Goal: Information Seeking & Learning: Learn about a topic

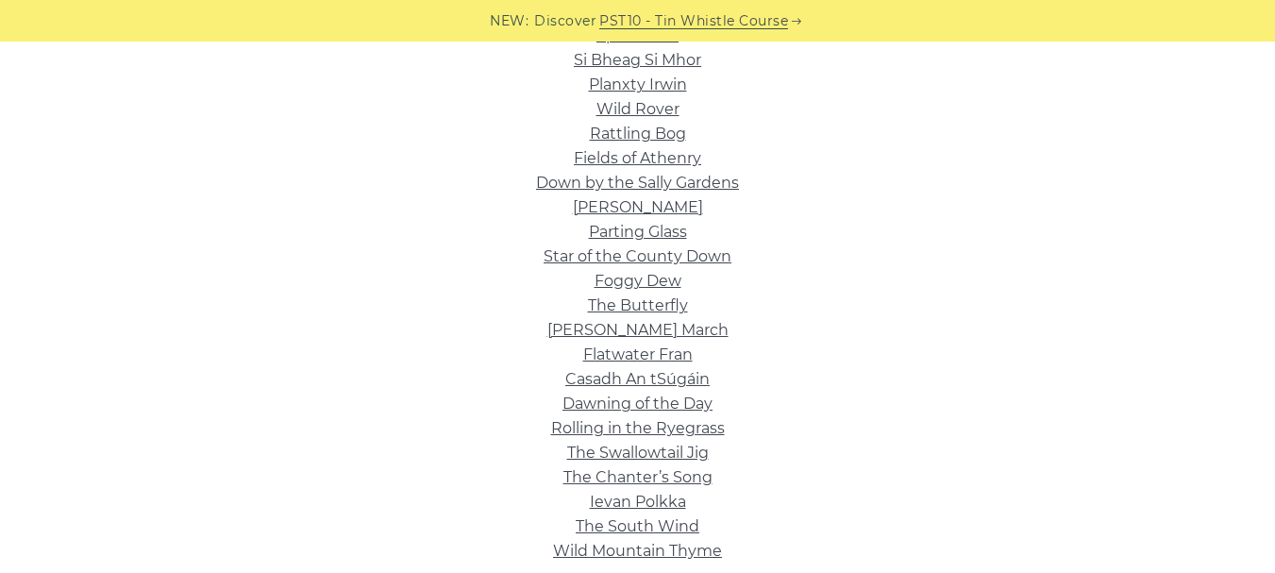
scroll to position [604, 0]
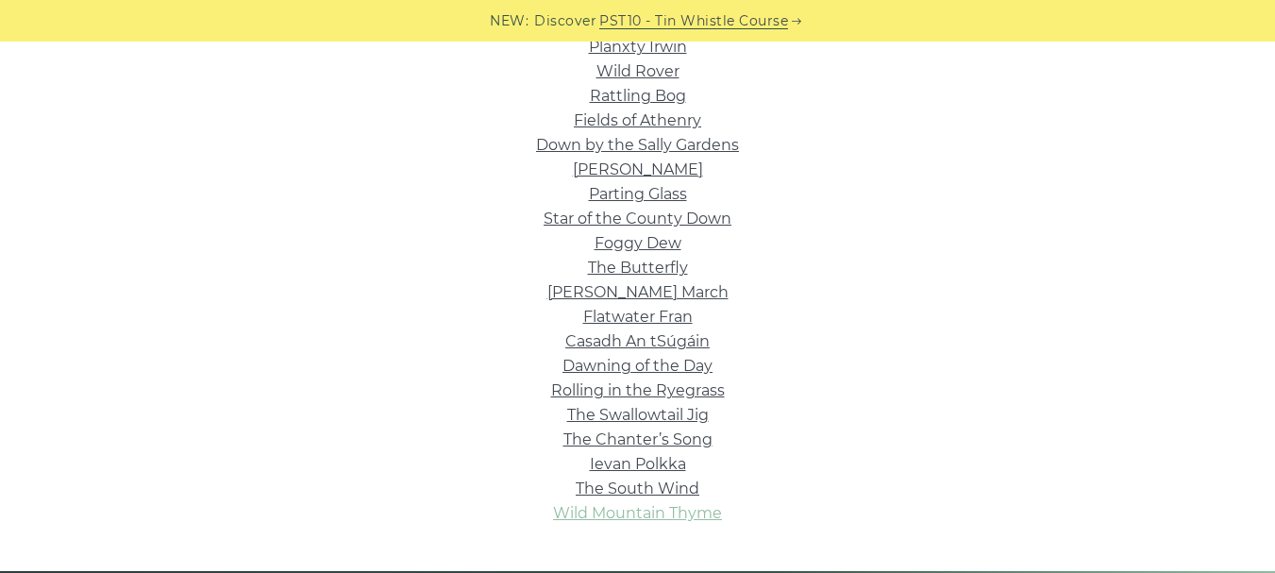
click at [625, 520] on link "Wild Mountain Thyme" at bounding box center [637, 513] width 169 height 18
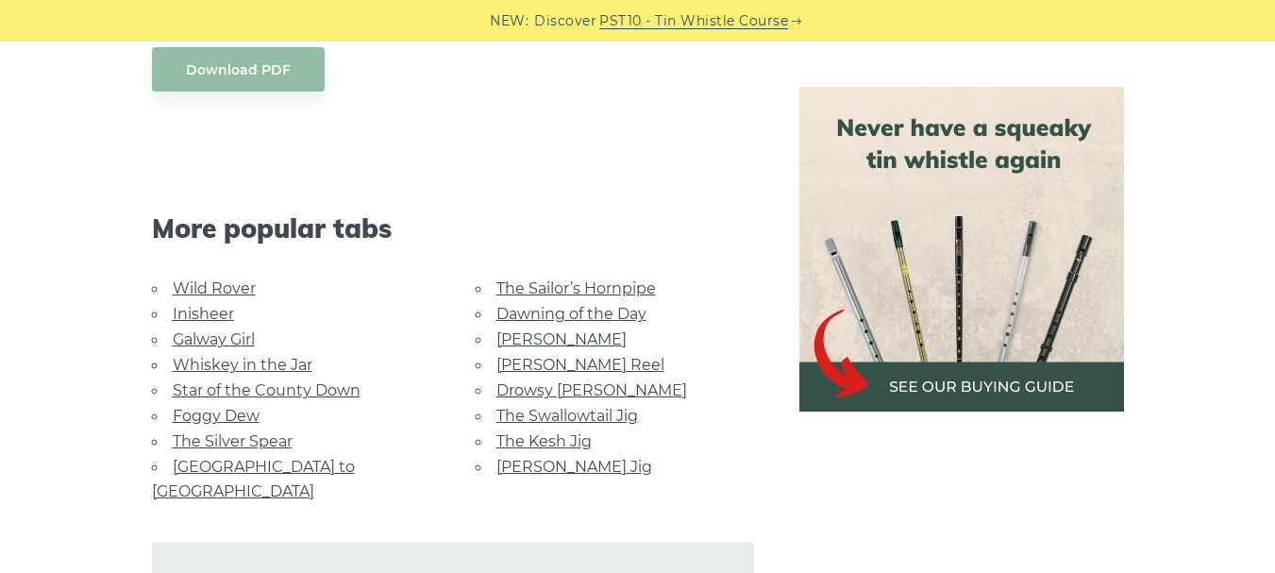
scroll to position [1132, 0]
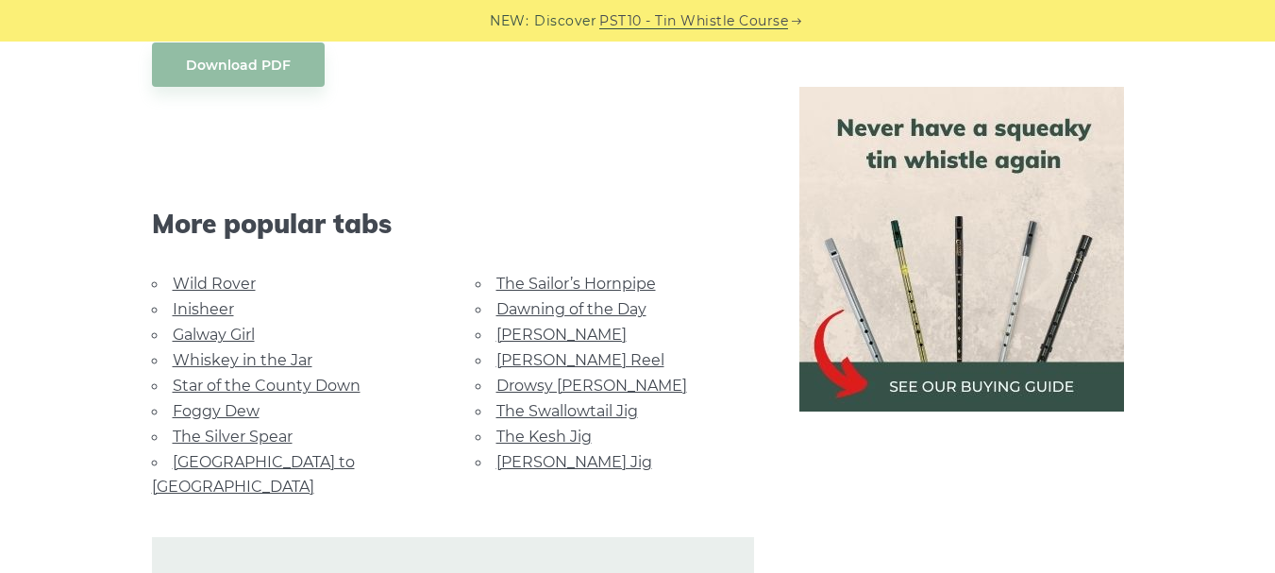
click at [242, 285] on link "Wild Rover" at bounding box center [214, 284] width 83 height 18
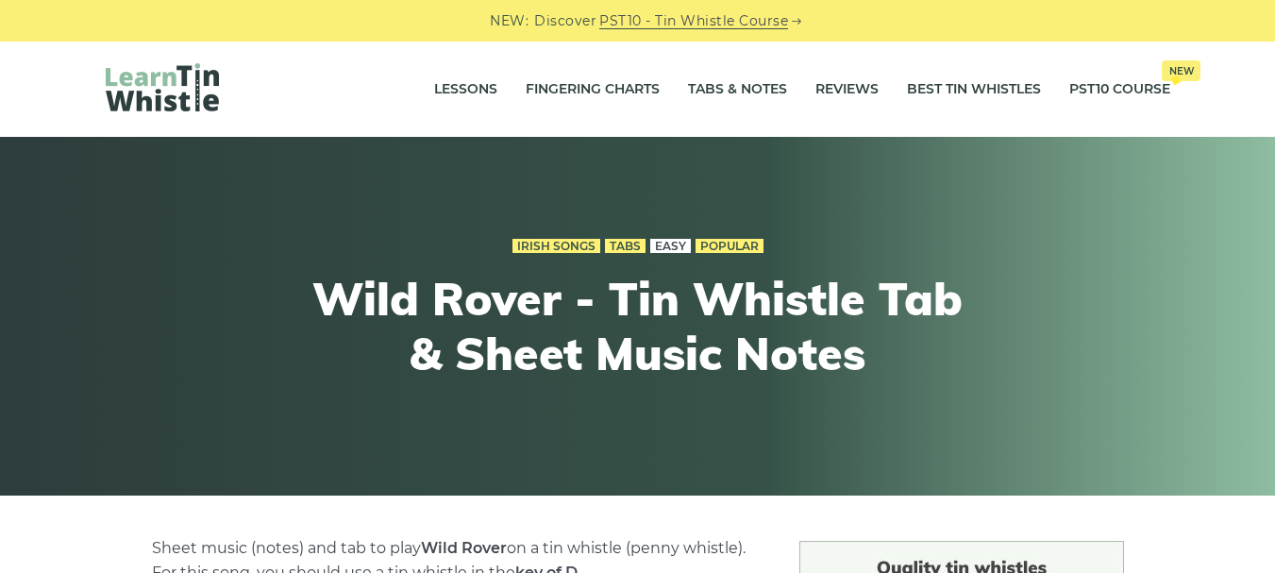
click at [660, 242] on link "Easy" at bounding box center [670, 246] width 41 height 15
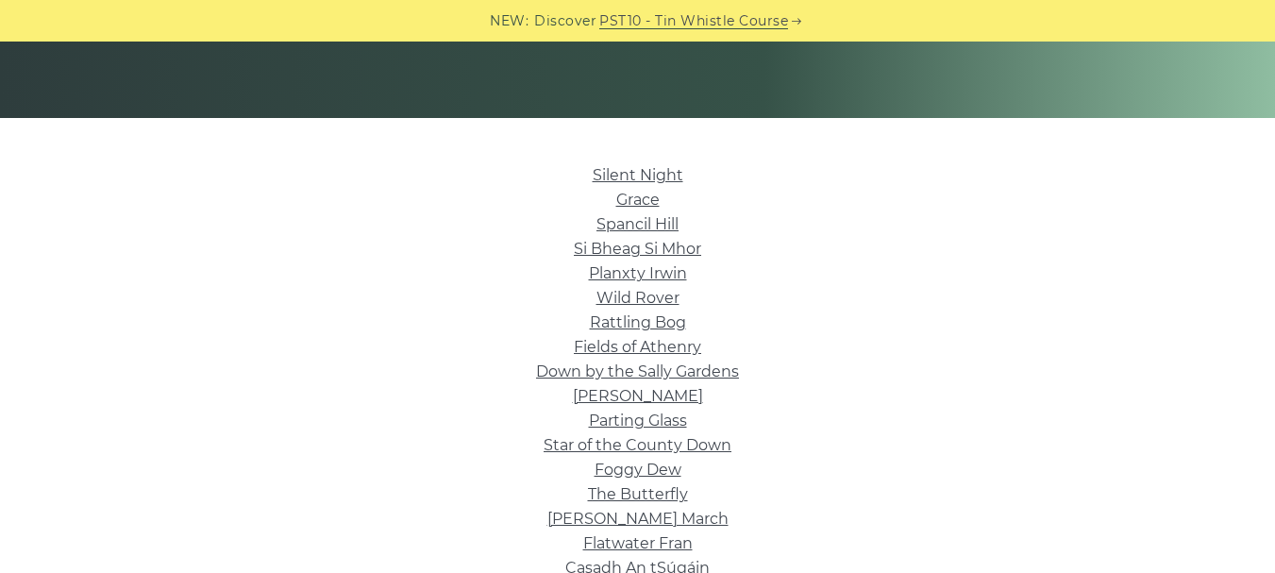
scroll to position [415, 0]
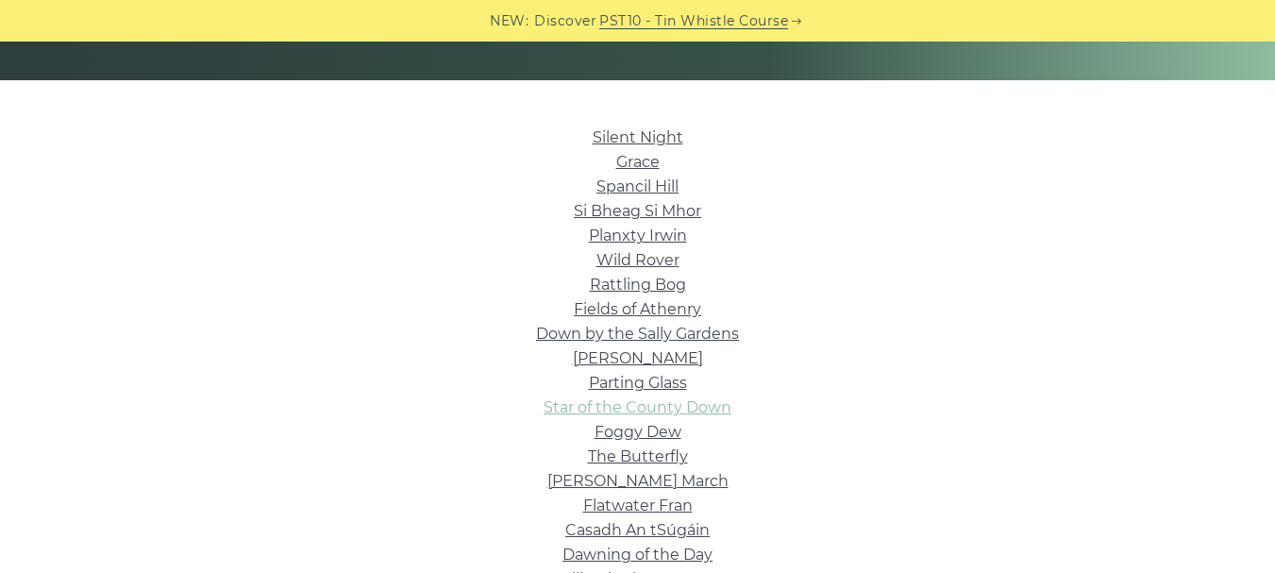
click at [639, 412] on link "Star of the County Down" at bounding box center [637, 407] width 188 height 18
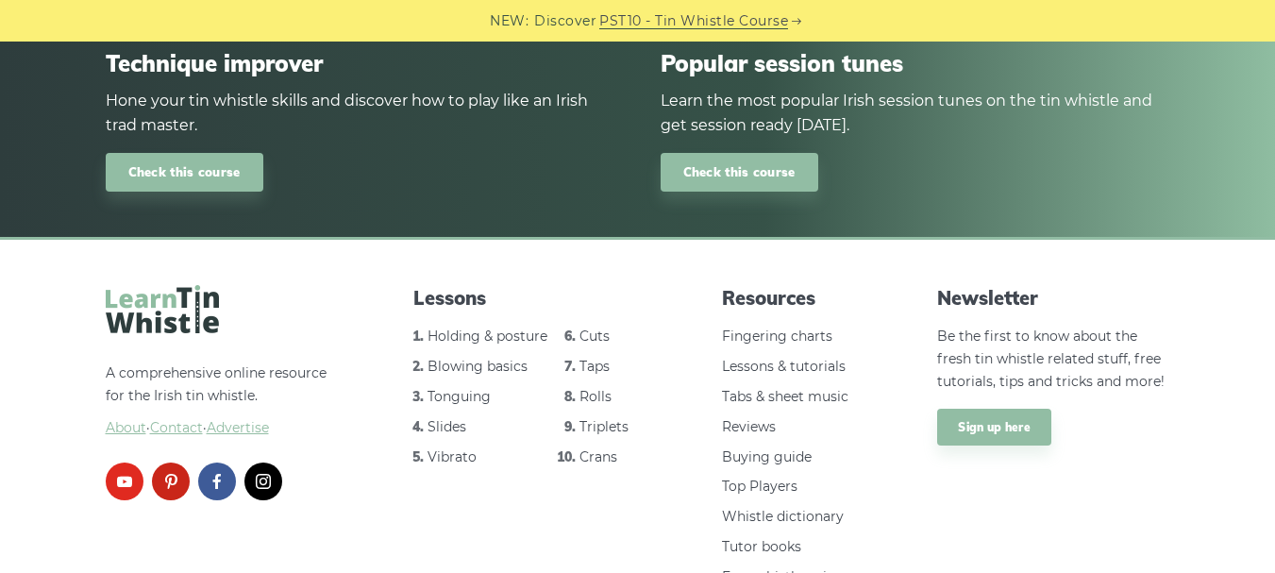
scroll to position [2301, 0]
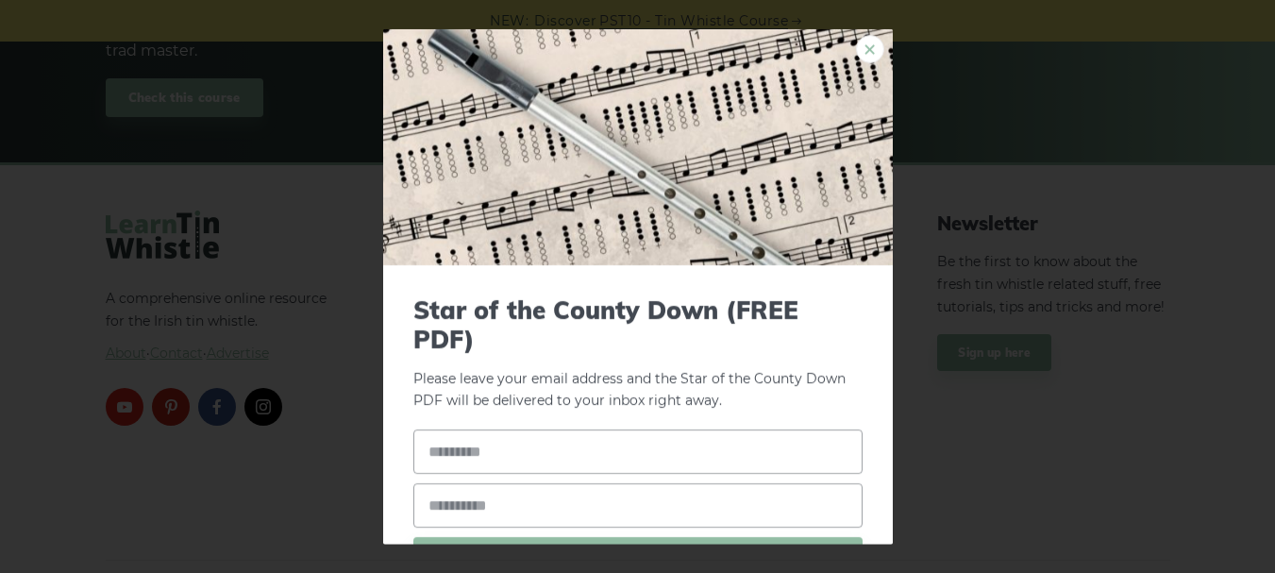
click at [857, 50] on link "×" at bounding box center [870, 48] width 28 height 28
